Goal: Check status: Check status

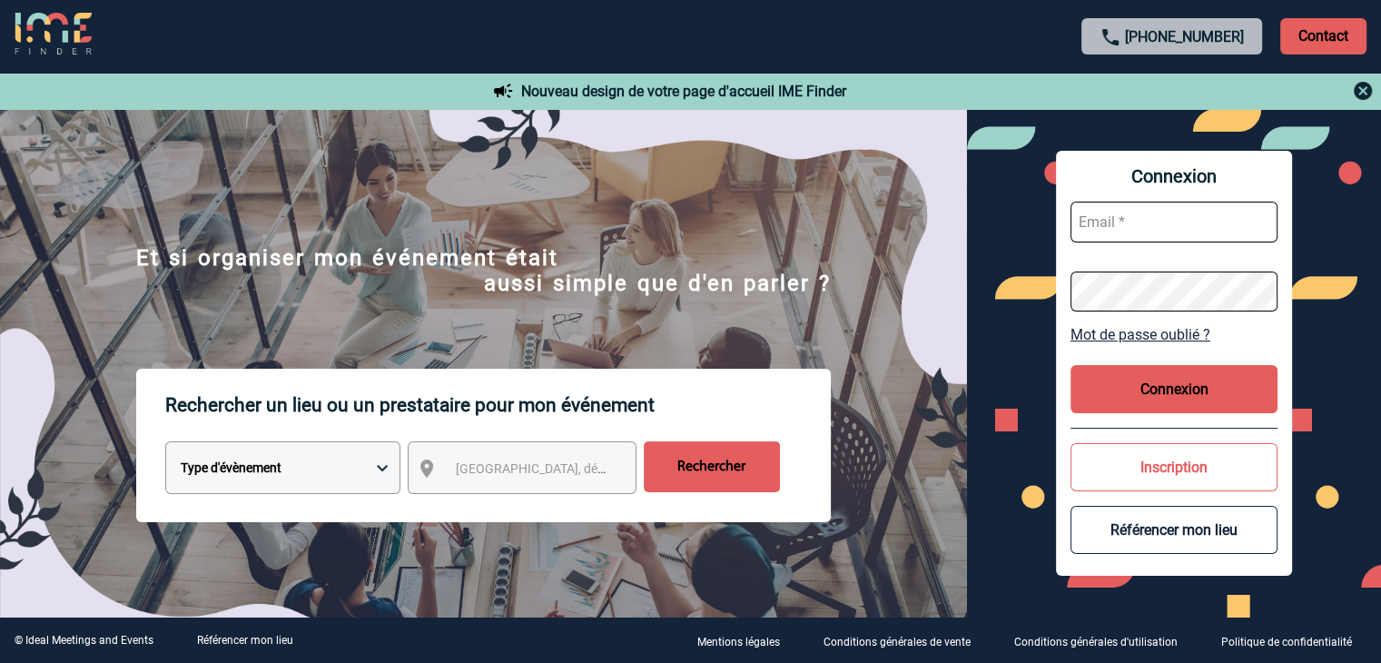
type input "mthevenin@ime-groupe.com"
click at [1228, 385] on button "Connexion" at bounding box center [1174, 389] width 207 height 48
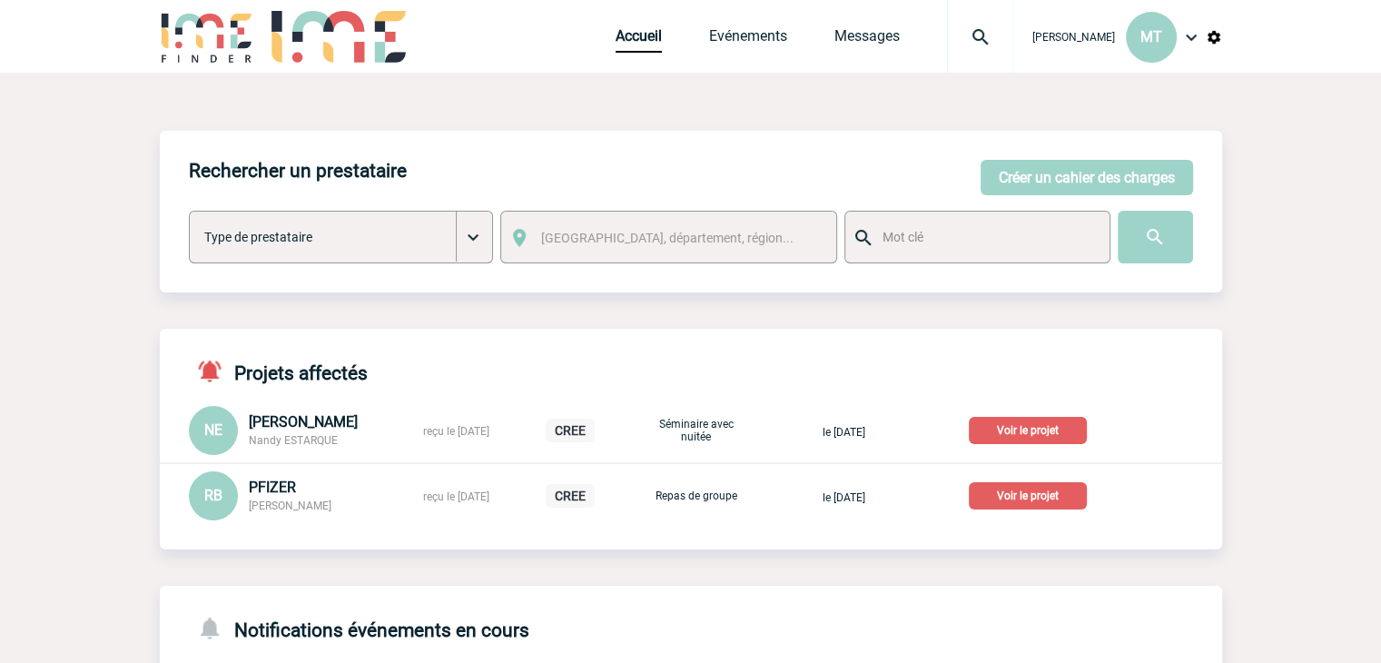
click at [976, 30] on img at bounding box center [980, 37] width 65 height 22
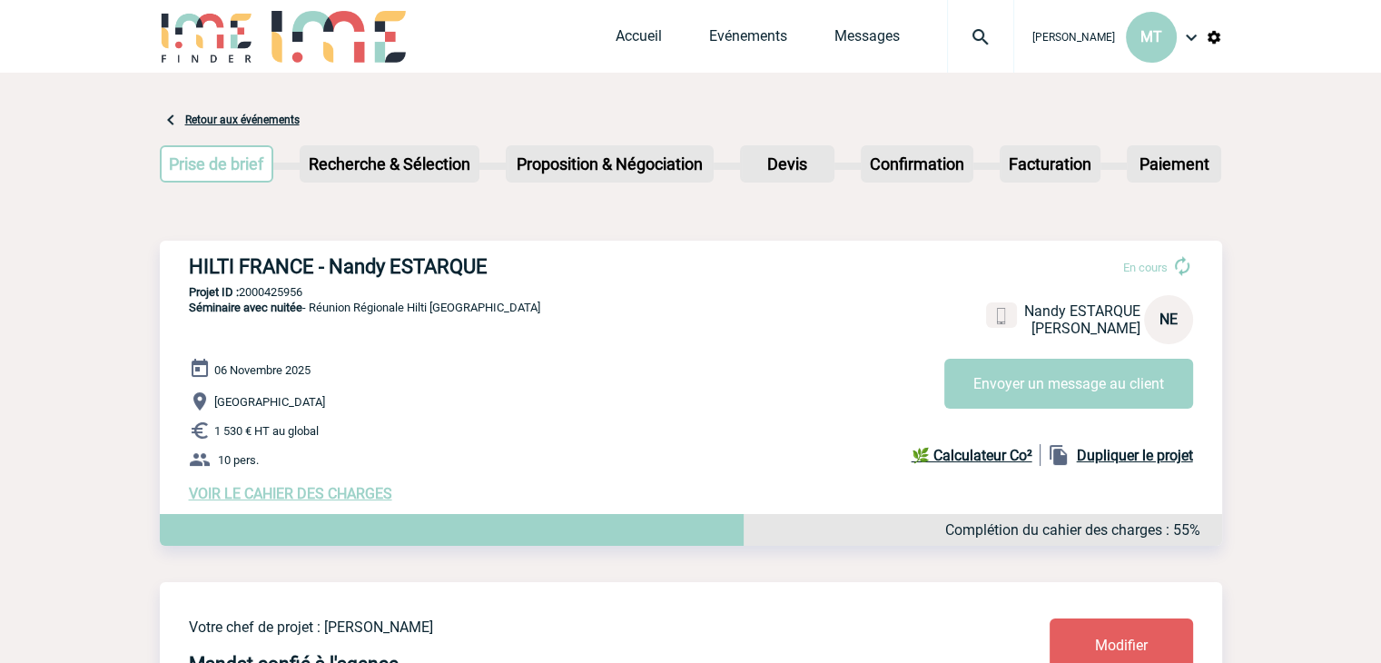
drag, startPoint x: 145, startPoint y: 232, endPoint x: 125, endPoint y: 231, distance: 20.0
click at [302, 269] on h3 "HILTI FRANCE - Nandy ESTARQUE" at bounding box center [461, 266] width 545 height 23
click at [301, 272] on h3 "HILTI FRANCE - Nandy ESTARQUE" at bounding box center [461, 266] width 545 height 23
click at [299, 273] on h3 "HILTI FRANCE - Nandy ESTARQUE" at bounding box center [461, 266] width 545 height 23
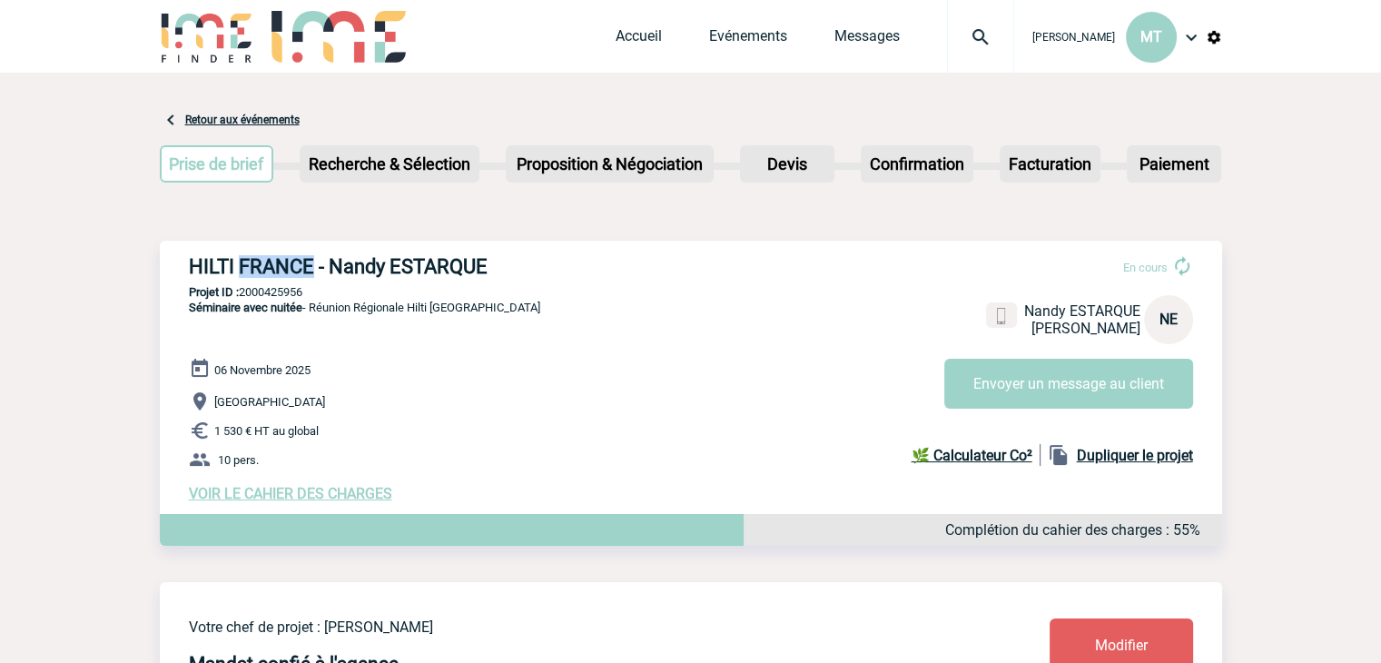
click at [300, 262] on h3 "HILTI FRANCE - Nandy ESTARQUE" at bounding box center [461, 266] width 545 height 23
drag, startPoint x: 309, startPoint y: 294, endPoint x: 241, endPoint y: 294, distance: 68.1
click at [241, 294] on p "Projet ID : 2000425956" at bounding box center [691, 292] width 1063 height 14
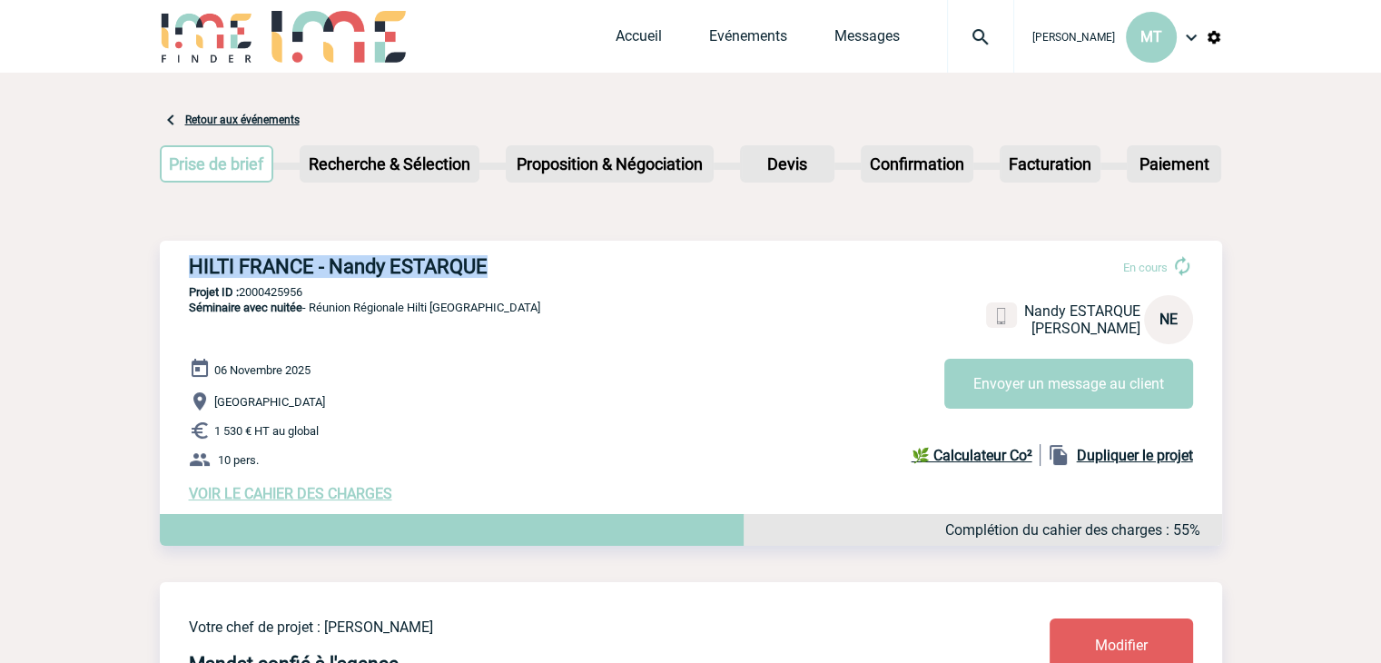
copy p "2000425956"
drag, startPoint x: 152, startPoint y: 232, endPoint x: 116, endPoint y: 230, distance: 35.5
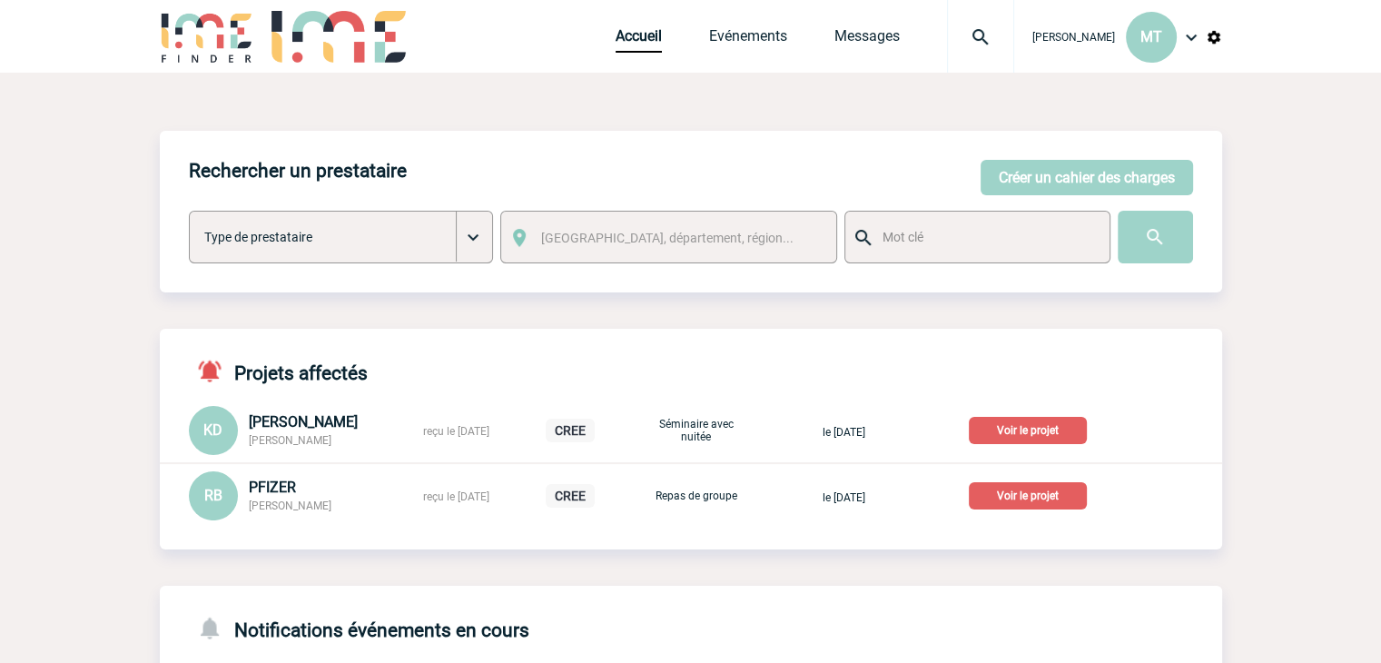
click at [974, 40] on img at bounding box center [980, 37] width 65 height 22
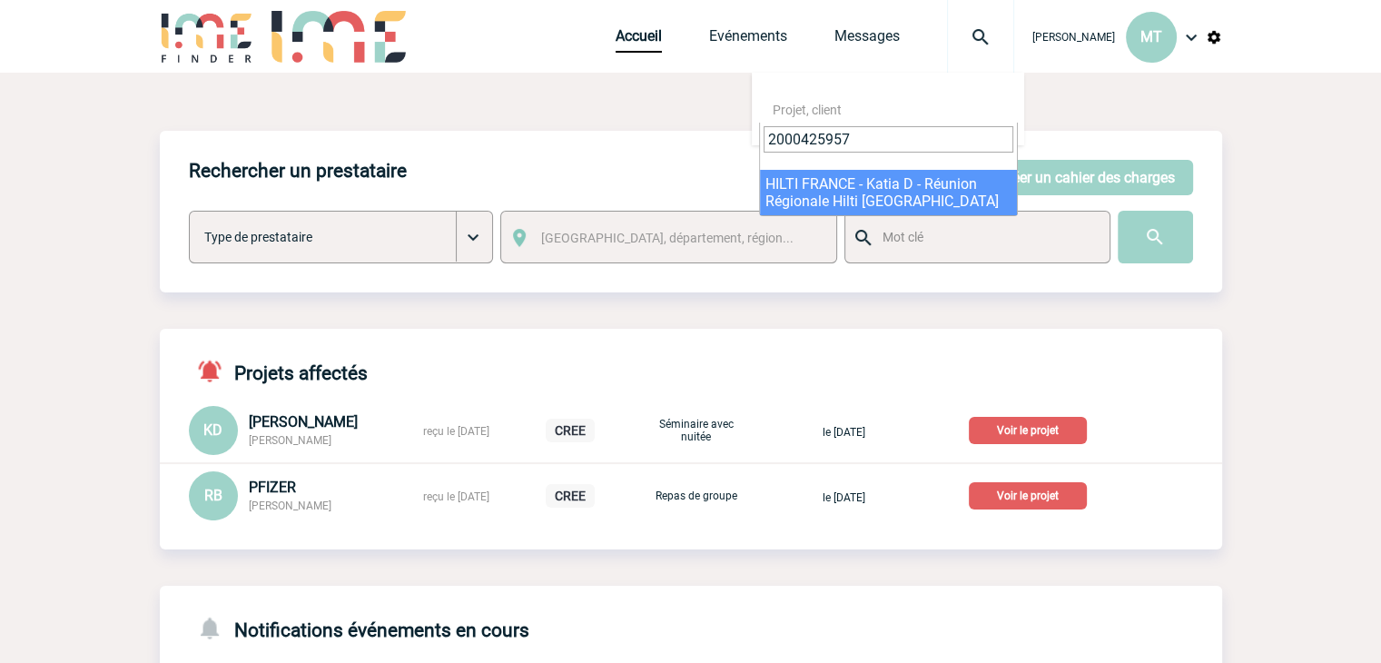
type input "2000425957"
select select "25458"
